Goal: Information Seeking & Learning: Learn about a topic

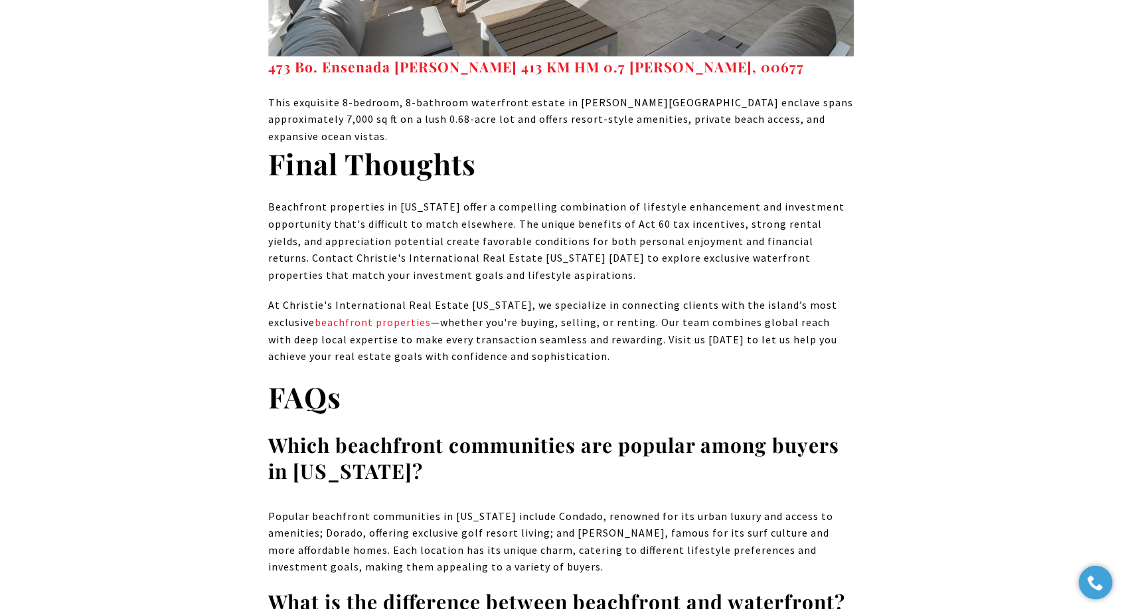
scroll to position [8857, 0]
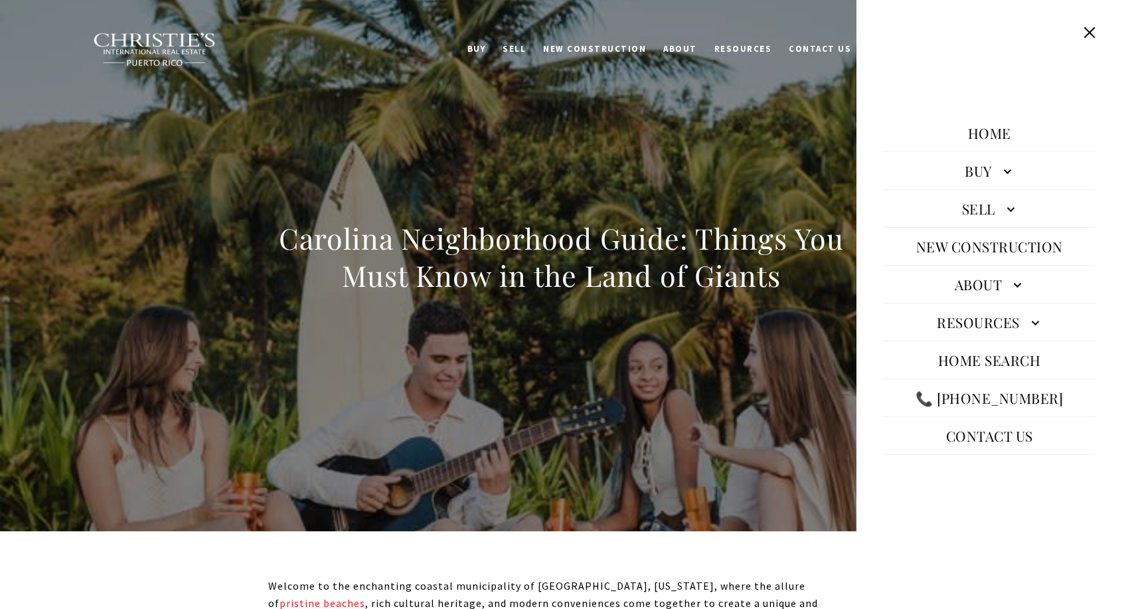
click at [1091, 33] on button "Close this option" at bounding box center [1089, 32] width 25 height 25
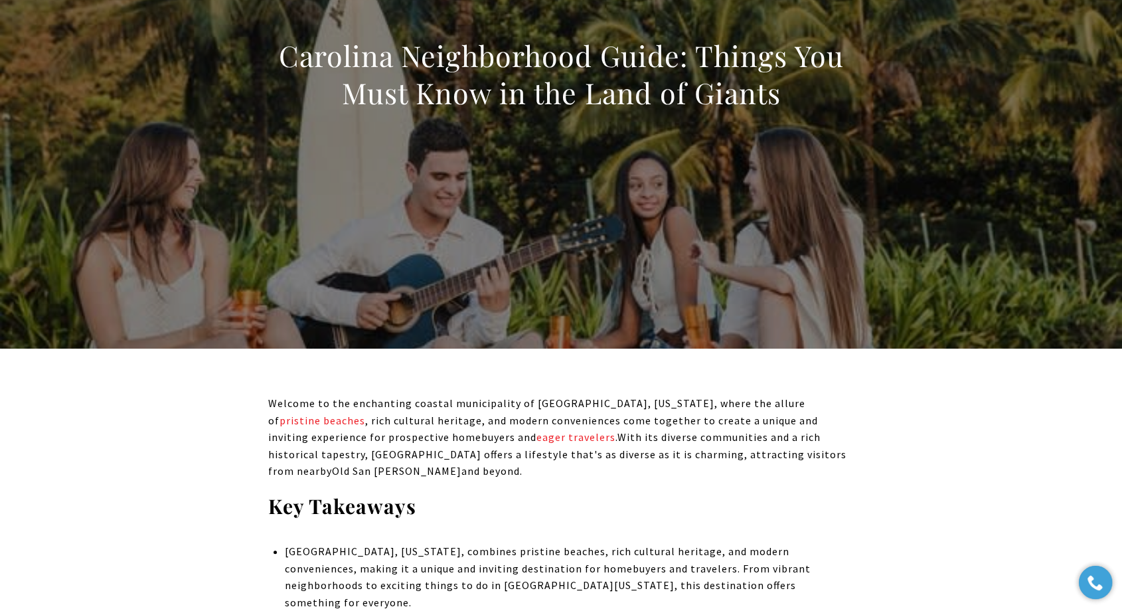
scroll to position [147, 0]
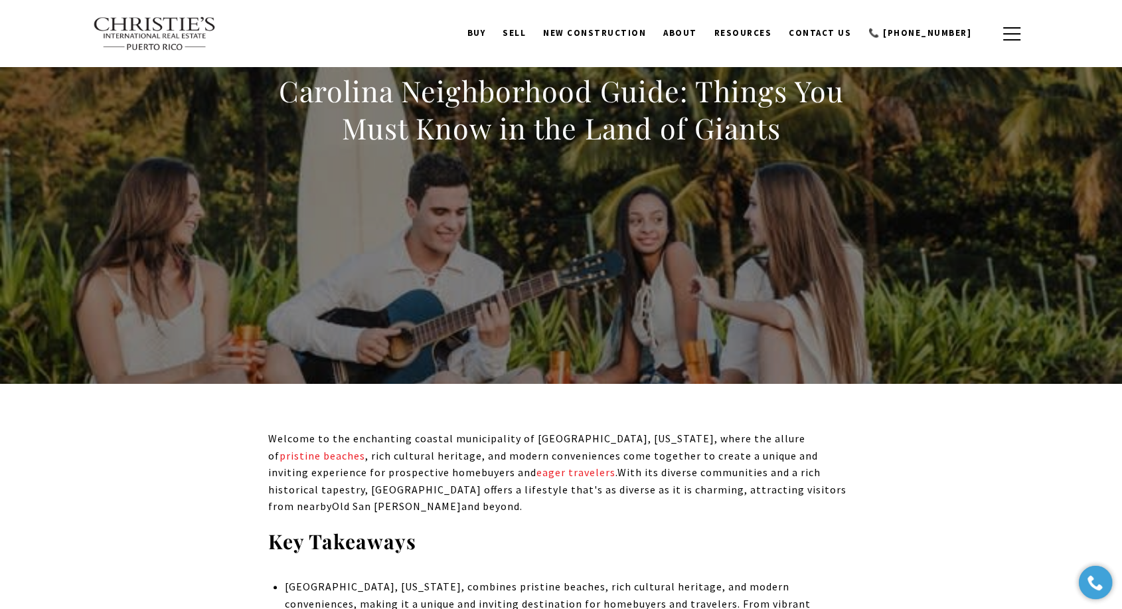
click at [622, 131] on h1 "Carolina Neighborhood Guide: Things You Must Know in the Land of Giants" at bounding box center [561, 109] width 586 height 74
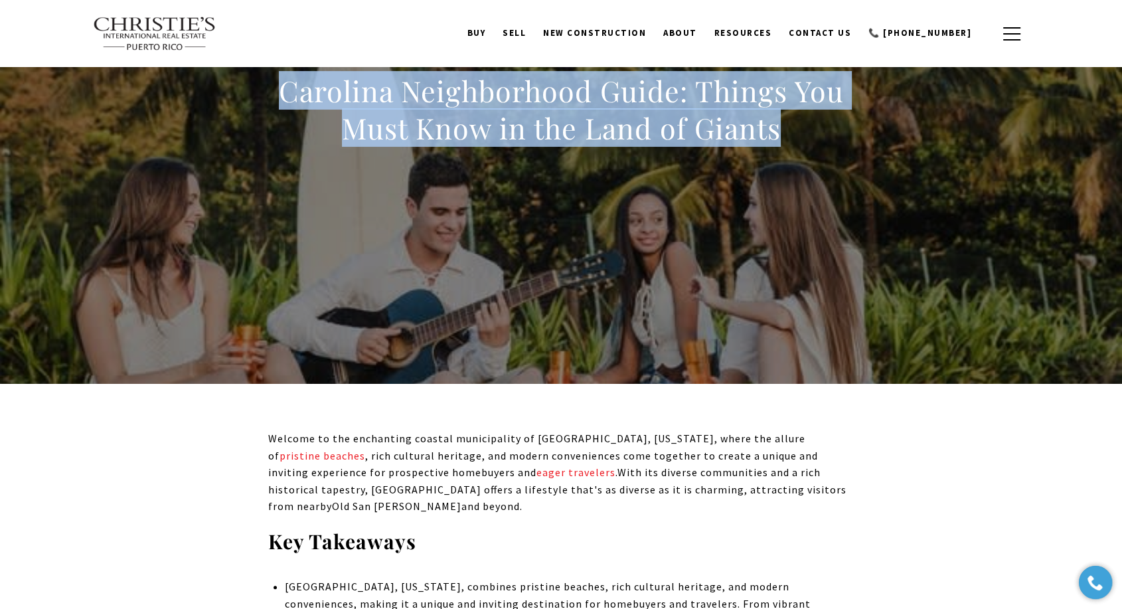
click at [622, 131] on h1 "Carolina Neighborhood Guide: Things You Must Know in the Land of Giants" at bounding box center [561, 109] width 586 height 74
copy body "Carolina Neighborhood Guide: Things You Must Know in the Land of Giants"
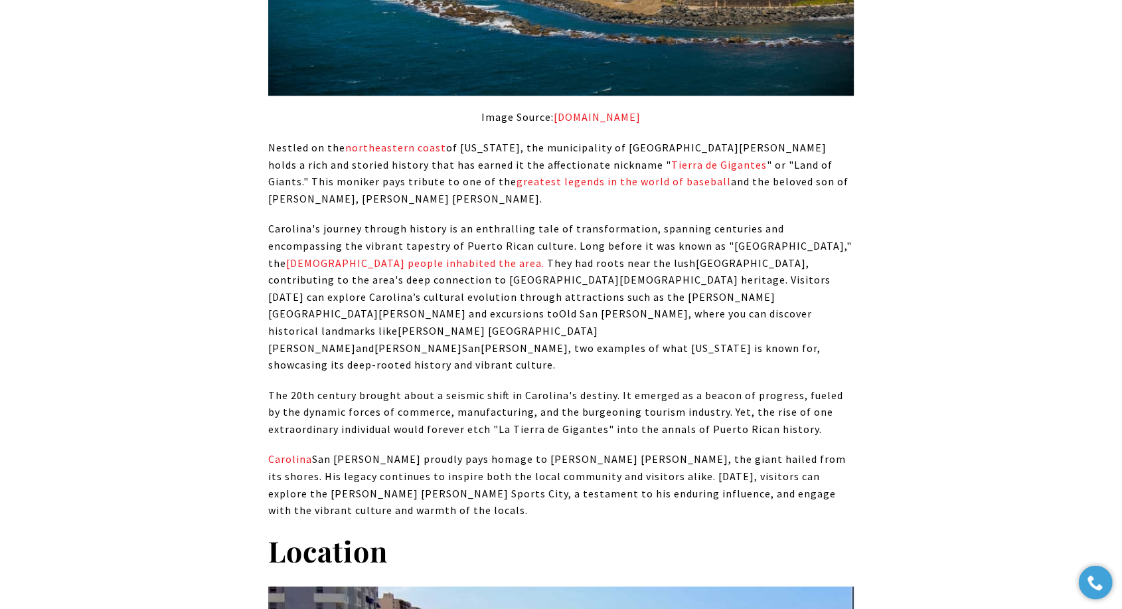
scroll to position [1402, 0]
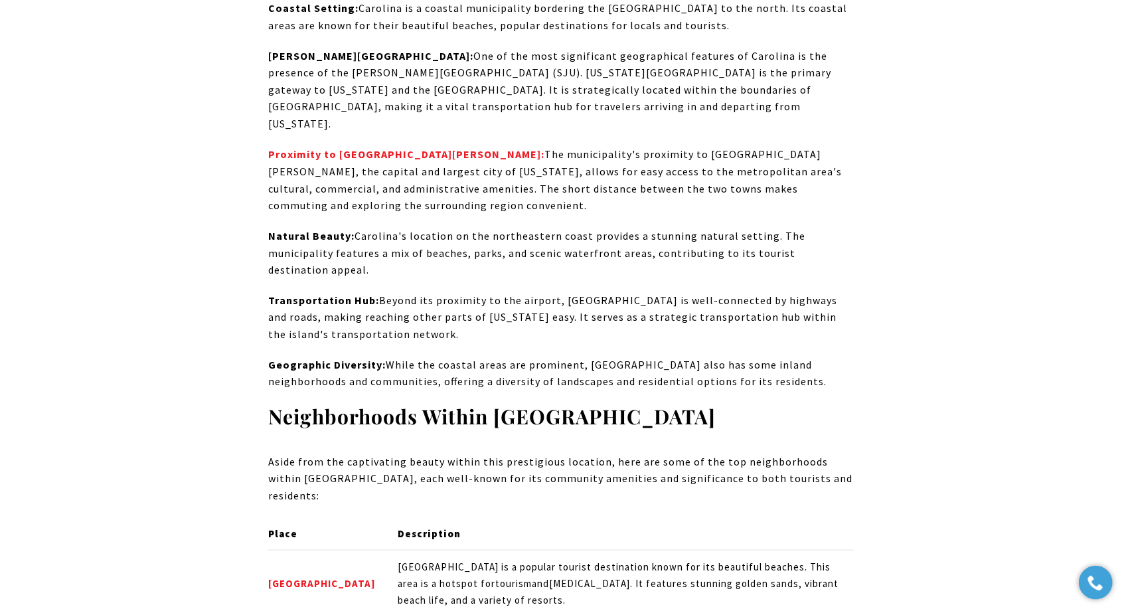
scroll to position [2434, 0]
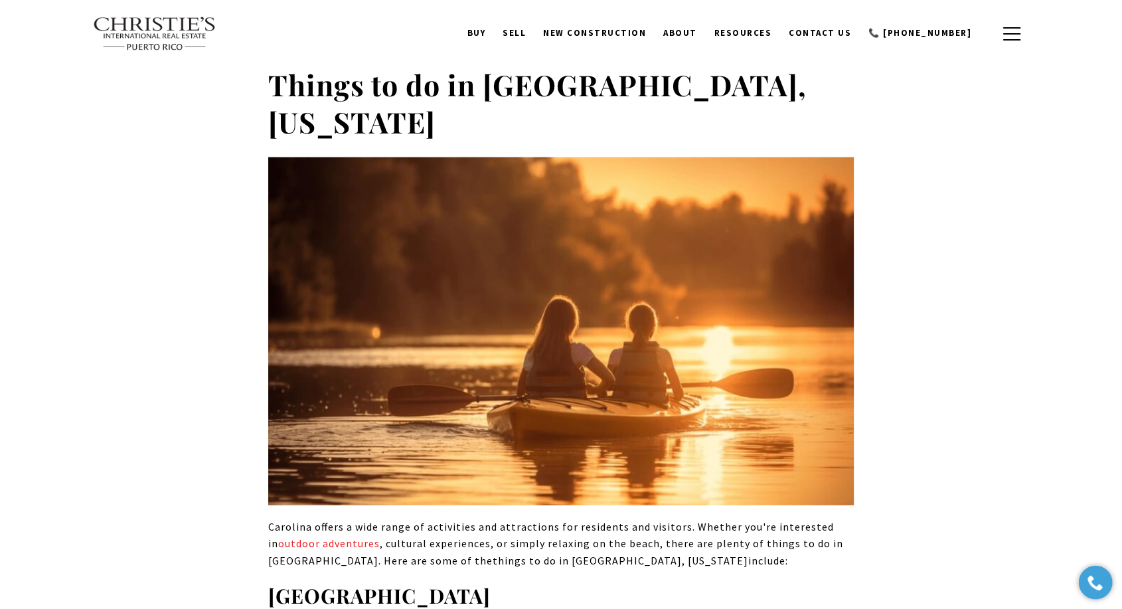
scroll to position [3246, 0]
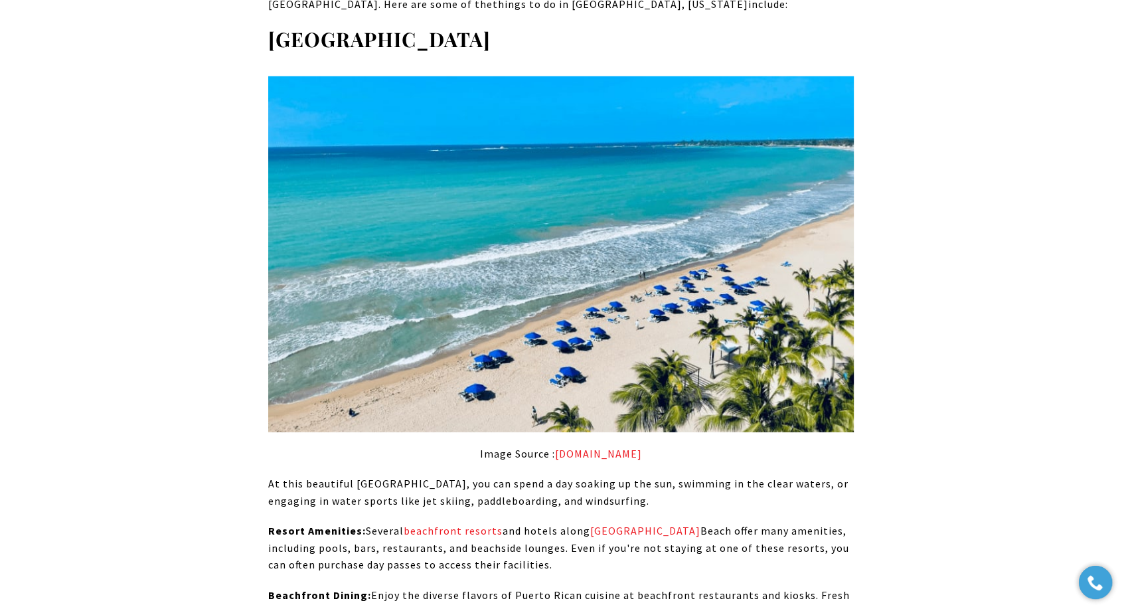
scroll to position [3763, 0]
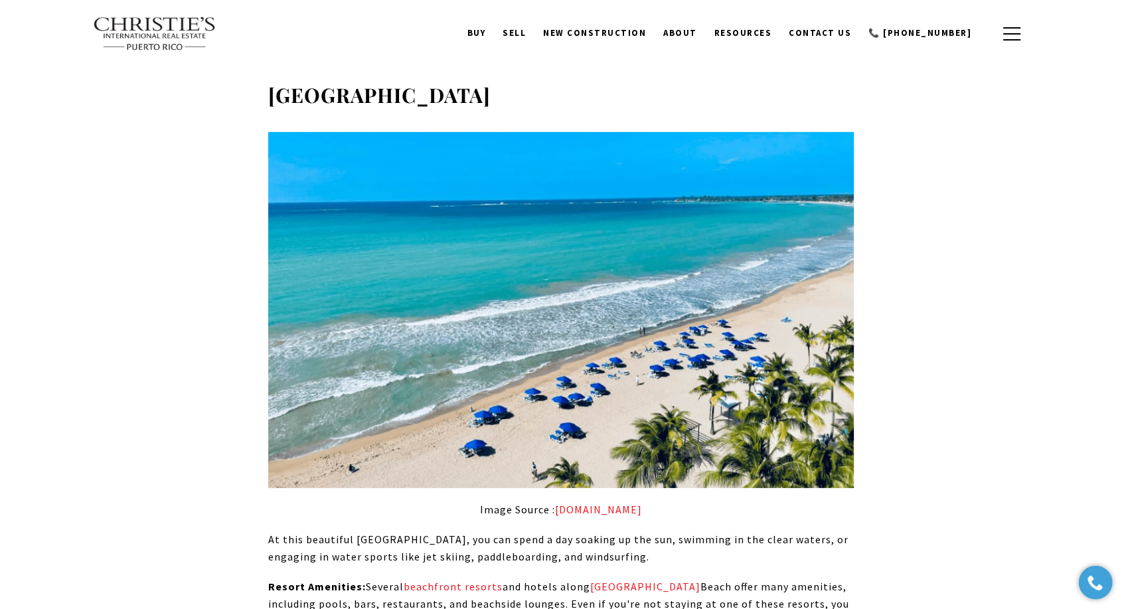
drag, startPoint x: 118, startPoint y: 456, endPoint x: 87, endPoint y: 471, distance: 34.2
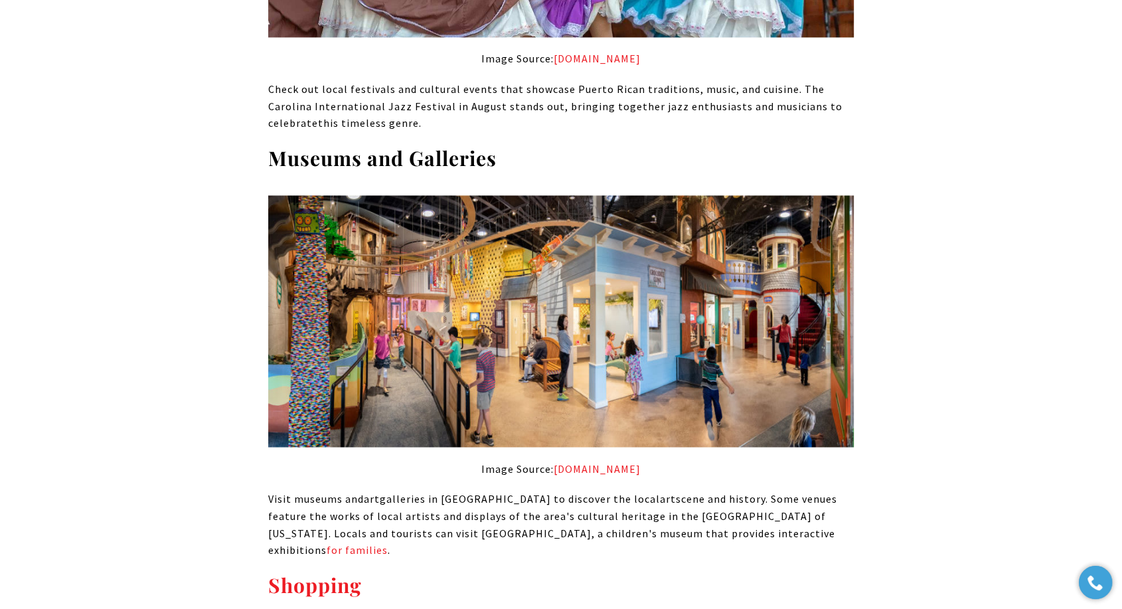
scroll to position [7230, 0]
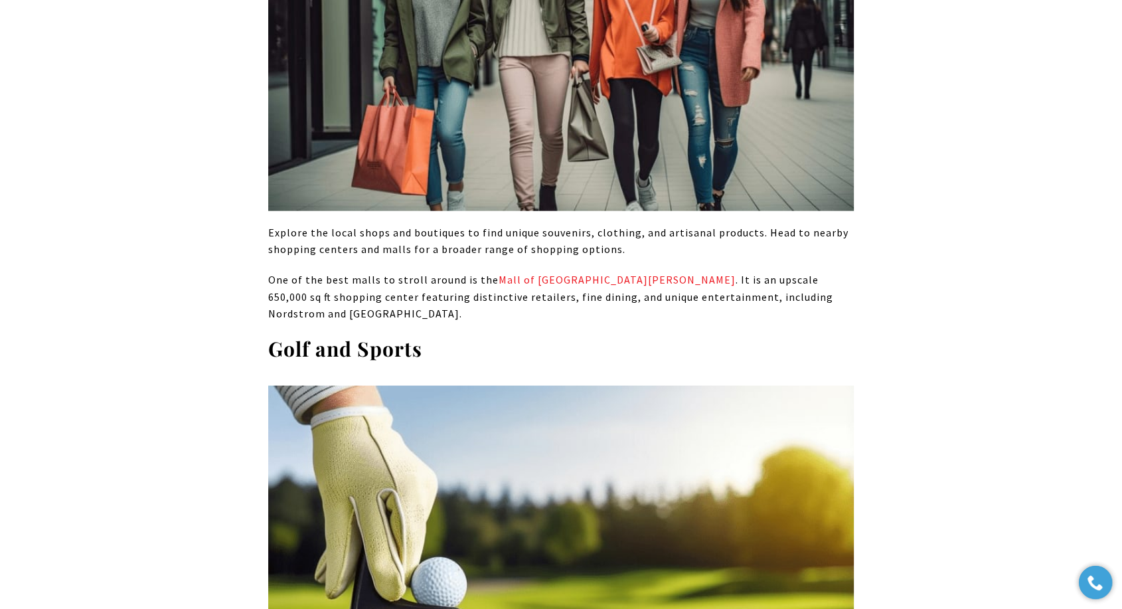
scroll to position [7969, 0]
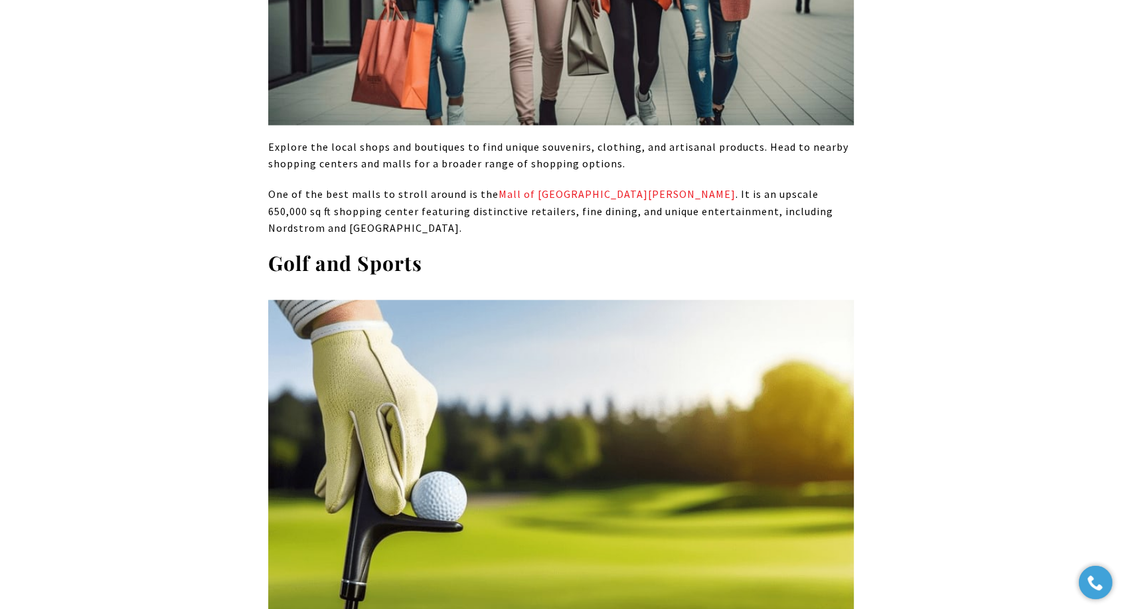
click at [127, 451] on div "Welcome to the enchanting coastal municipality of Carolina, Puerto Rico, where …" at bounding box center [561, 577] width 930 height 15937
drag, startPoint x: 96, startPoint y: 372, endPoint x: 458, endPoint y: 347, distance: 363.5
click at [96, 373] on div "Welcome to the enchanting coastal municipality of Carolina, Puerto Rico, where …" at bounding box center [561, 577] width 1122 height 16030
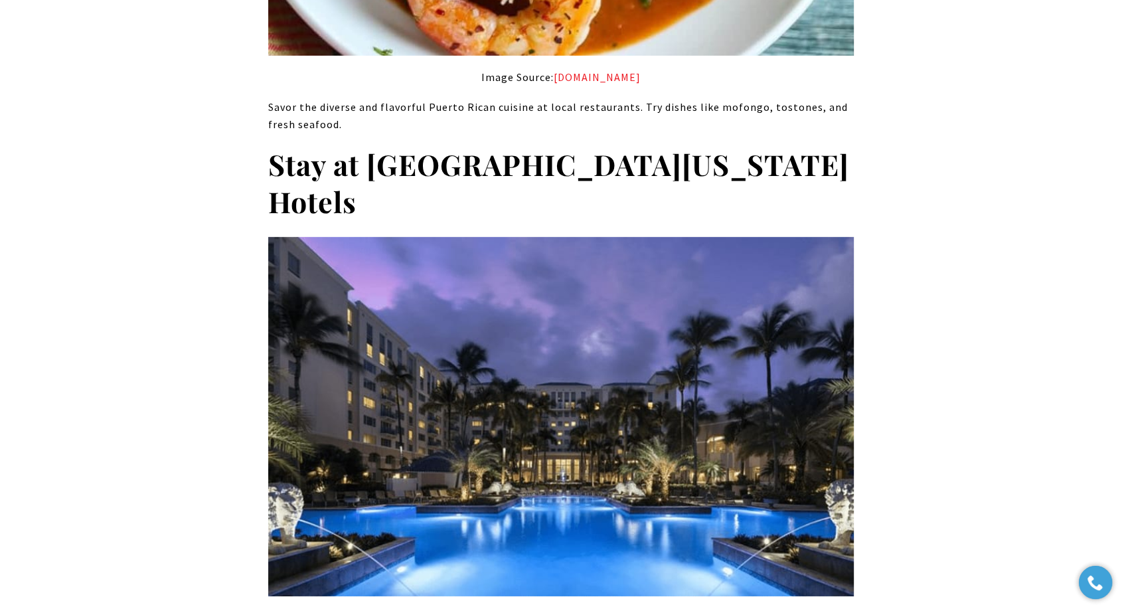
scroll to position [9223, 0]
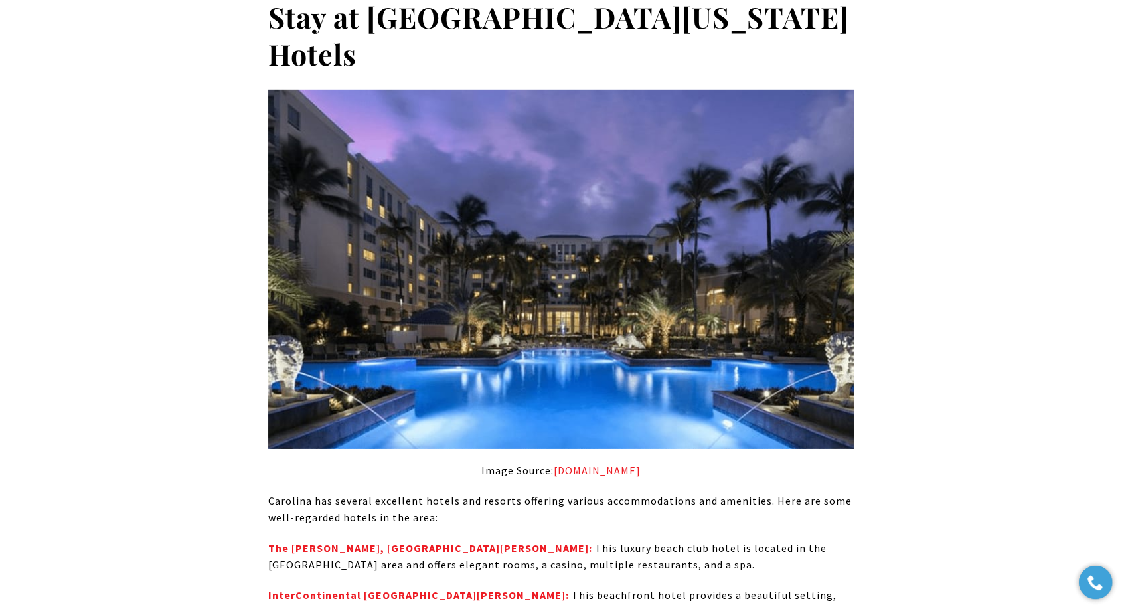
drag, startPoint x: 827, startPoint y: 346, endPoint x: 234, endPoint y: 340, distance: 593.0
copy em "Note: Traveling to Puerto Rico for a quick getaway? Click here for great short-…"
drag, startPoint x: 835, startPoint y: 341, endPoint x: 780, endPoint y: 333, distance: 55.8
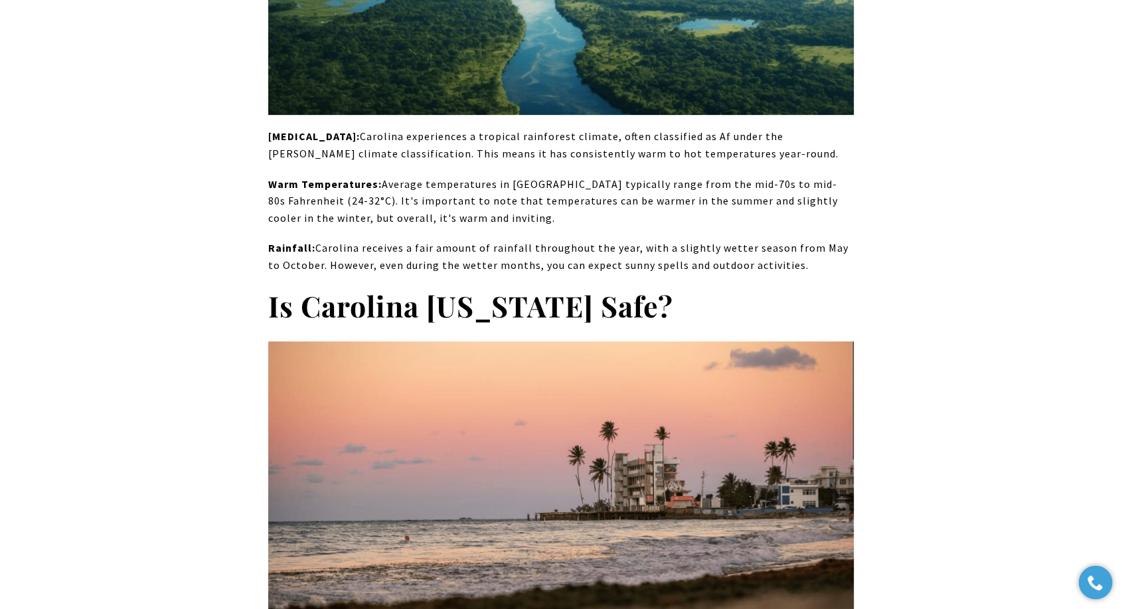
scroll to position [10772, 0]
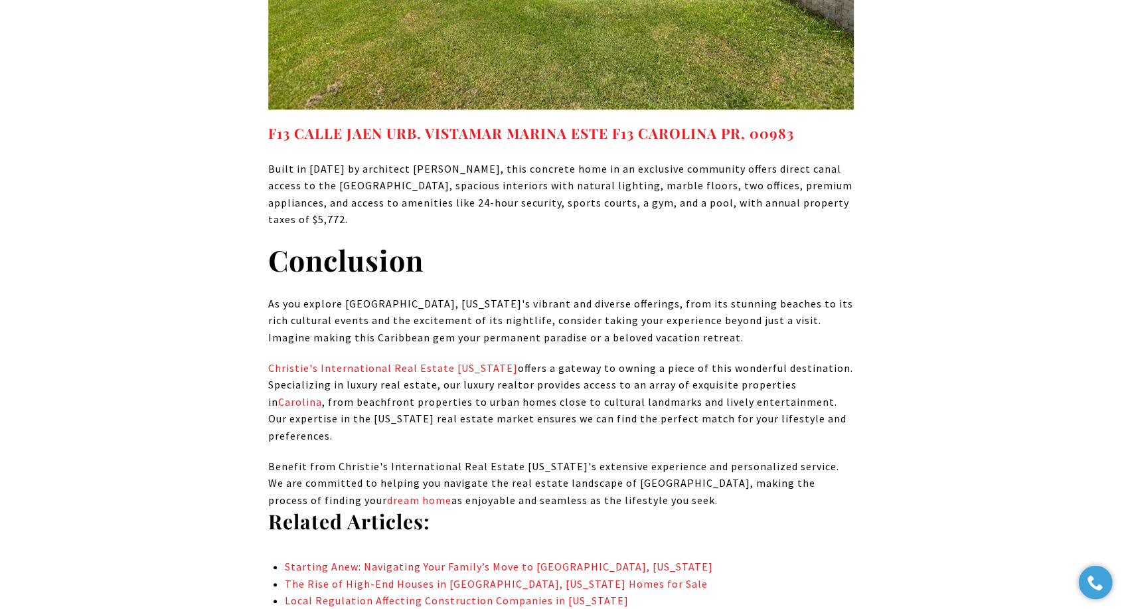
scroll to position [15125, 0]
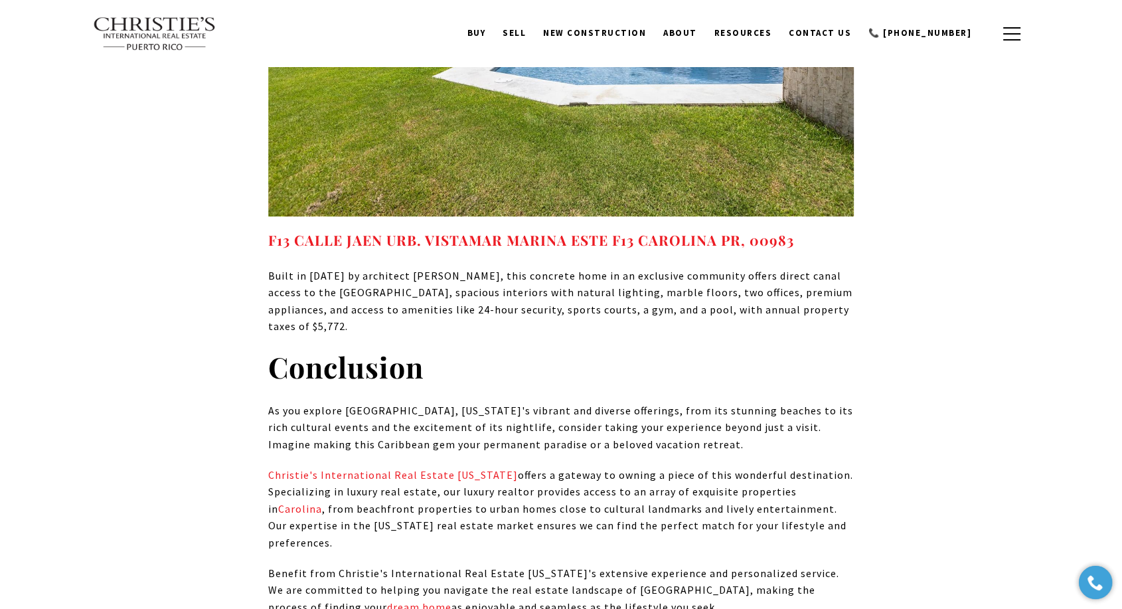
drag, startPoint x: 636, startPoint y: 227, endPoint x: 245, endPoint y: 155, distance: 397.7
copy div "Related Articles: Starting Anew: Navigating Your Family’s Move to Carolina, Pue…"
drag, startPoint x: 862, startPoint y: 276, endPoint x: 869, endPoint y: 276, distance: 7.3
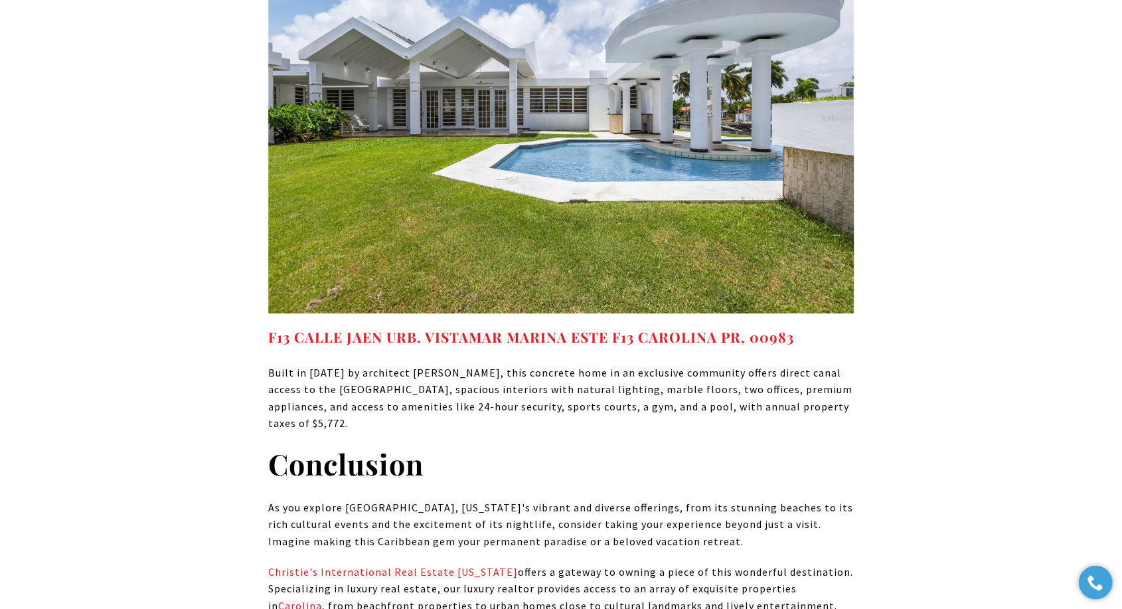
scroll to position [15052, 0]
